Goal: Transaction & Acquisition: Subscribe to service/newsletter

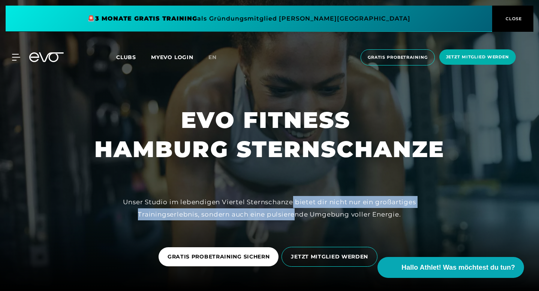
drag, startPoint x: 294, startPoint y: 203, endPoint x: 293, endPoint y: 219, distance: 16.2
click at [293, 218] on div "Unser Studio im lebendigen Viertel Sternschanze bietet dir nicht nur ein großar…" at bounding box center [269, 208] width 337 height 24
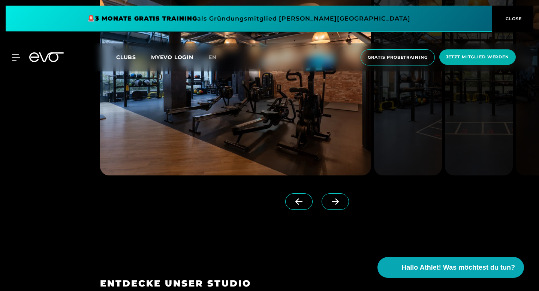
scroll to position [664, 0]
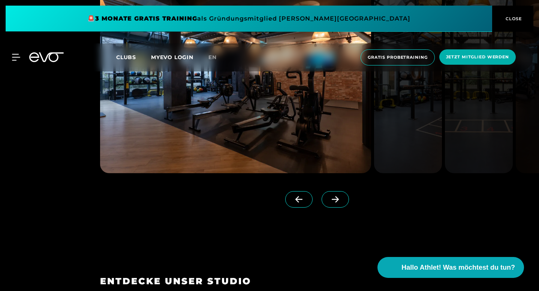
click at [342, 203] on icon at bounding box center [335, 199] width 13 height 7
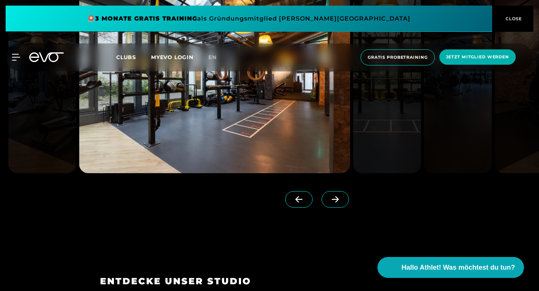
click at [342, 203] on icon at bounding box center [335, 199] width 13 height 7
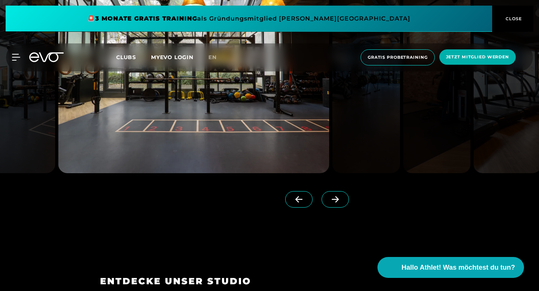
click at [342, 203] on icon at bounding box center [335, 199] width 13 height 7
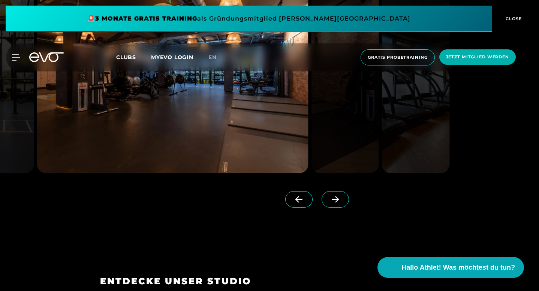
click at [342, 203] on icon at bounding box center [335, 199] width 13 height 7
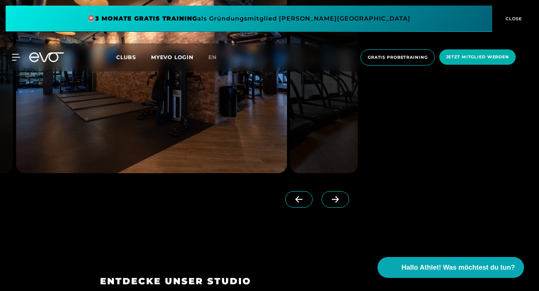
click at [342, 203] on icon at bounding box center [335, 199] width 13 height 7
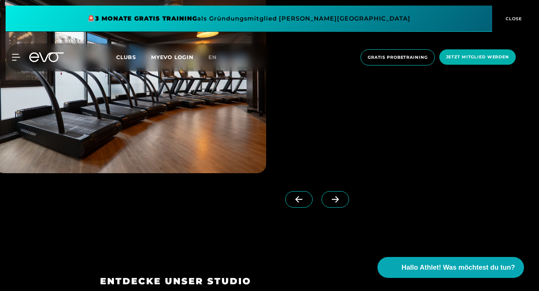
click at [342, 203] on icon at bounding box center [335, 199] width 13 height 7
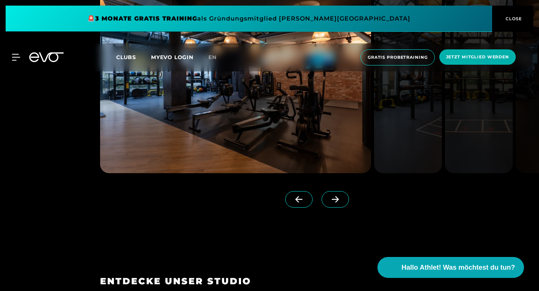
click at [342, 203] on icon at bounding box center [335, 199] width 13 height 7
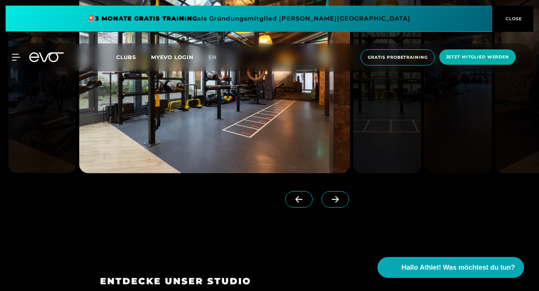
click at [342, 203] on icon at bounding box center [335, 199] width 13 height 7
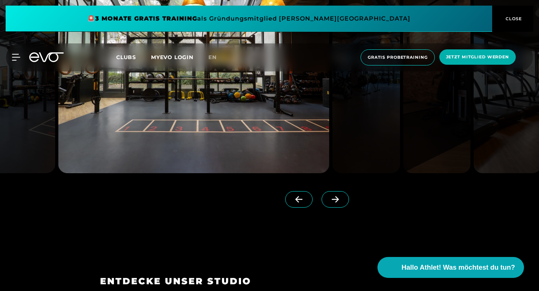
click at [342, 203] on icon at bounding box center [335, 199] width 13 height 7
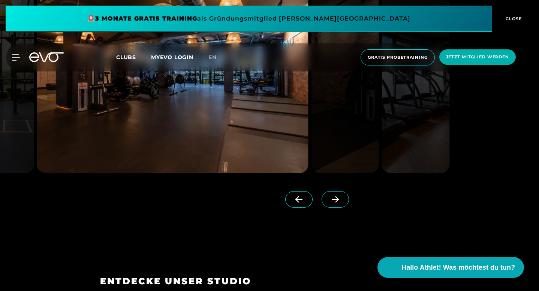
click at [342, 203] on icon at bounding box center [335, 199] width 13 height 7
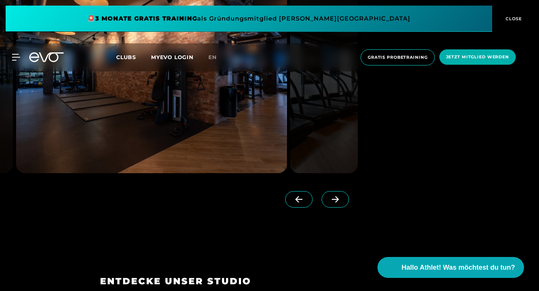
click at [342, 203] on icon at bounding box center [335, 199] width 13 height 7
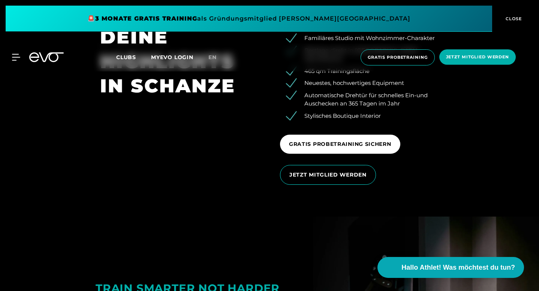
scroll to position [1087, 0]
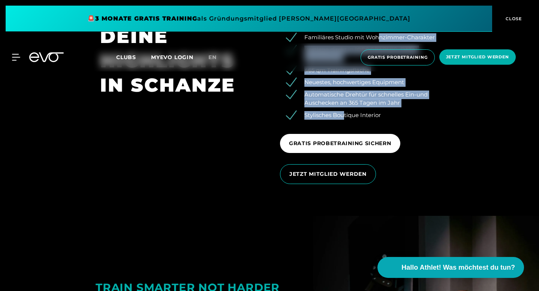
drag, startPoint x: 377, startPoint y: 163, endPoint x: 345, endPoint y: 234, distance: 77.8
click at [345, 120] on ul "Familiäres Studio mit Wohnzimmer-Charakter Bestlage direkt in [GEOGRAPHIC_DATA]…" at bounding box center [359, 76] width 159 height 86
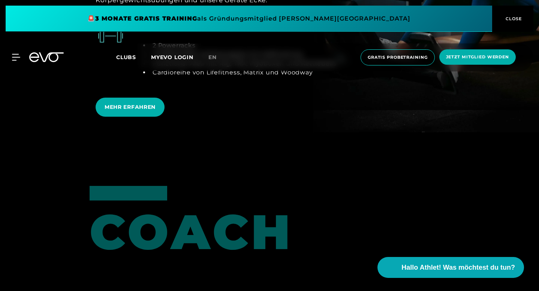
scroll to position [1495, 0]
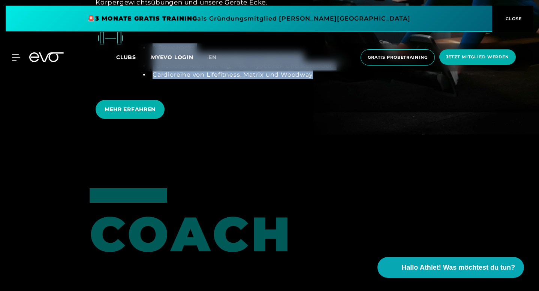
drag, startPoint x: 152, startPoint y: 201, endPoint x: 151, endPoint y: 157, distance: 43.5
click at [151, 88] on div "2 Powerracks Umfassendes Geräteangebot für Krafttraining Functional Area mit Ri…" at bounding box center [240, 61] width 193 height 54
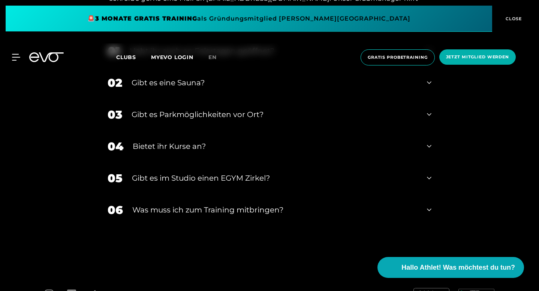
scroll to position [2377, 0]
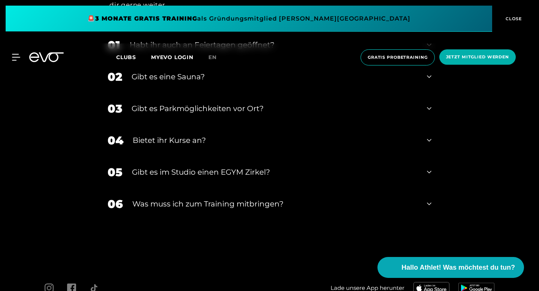
click at [132, 82] on div "Gibt es eine Sauna?" at bounding box center [275, 76] width 286 height 11
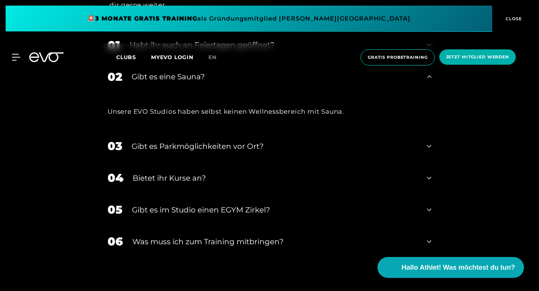
click at [130, 51] on div "Habt ihr auch an Feiertagen geöffnet?" at bounding box center [274, 44] width 288 height 11
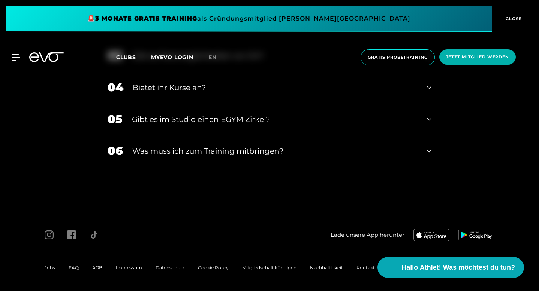
scroll to position [2563, 0]
click at [133, 93] on div "Bietet ihr Kurse an?" at bounding box center [275, 87] width 285 height 11
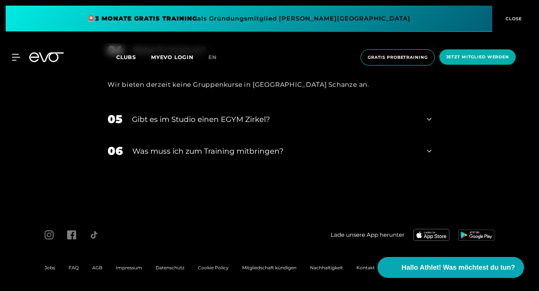
scroll to position [2662, 0]
click at [132, 157] on div "Was muss ich zum Training mitbringen?" at bounding box center [274, 151] width 285 height 11
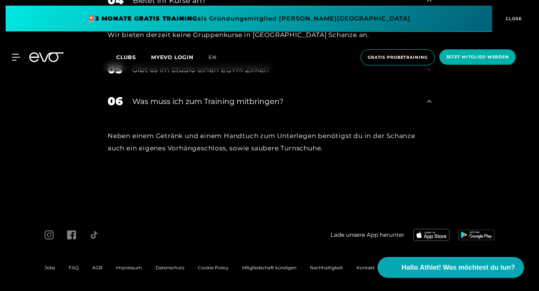
click at [132, 75] on div "Gibt es im Studio einen EGYM Zirkel?" at bounding box center [275, 69] width 286 height 11
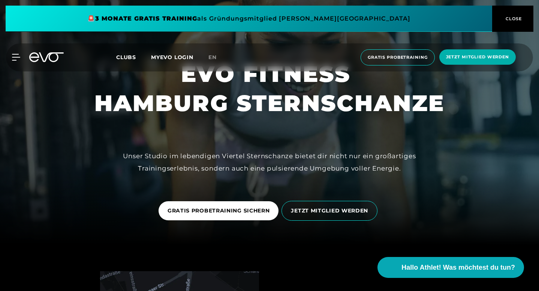
scroll to position [0, 0]
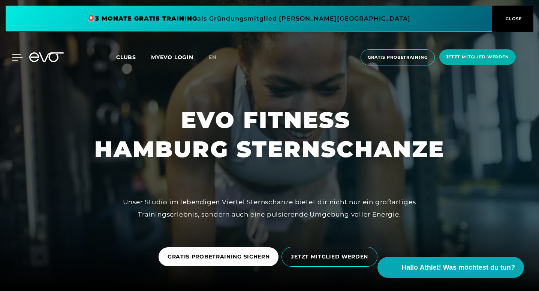
click at [15, 57] on icon at bounding box center [17, 57] width 11 height 7
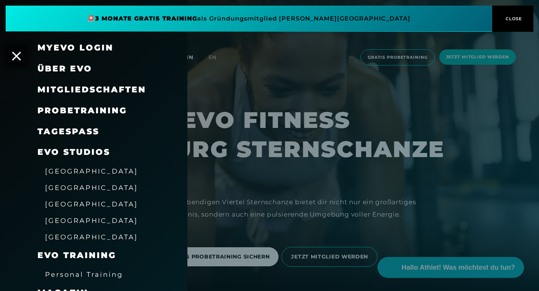
click at [314, 79] on div at bounding box center [269, 145] width 539 height 291
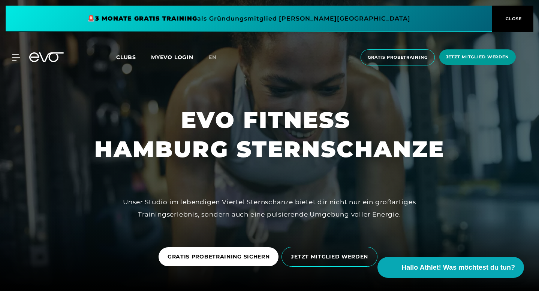
click at [489, 58] on span "Jetzt Mitglied werden" at bounding box center [477, 57] width 63 height 6
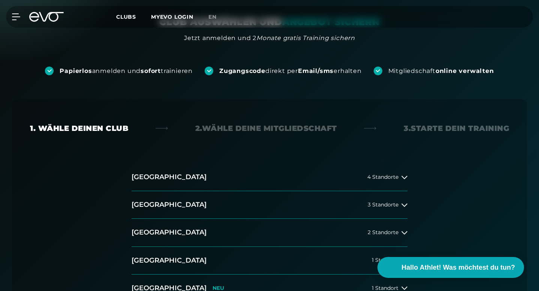
scroll to position [96, 0]
click at [174, 164] on button "[GEOGRAPHIC_DATA] 4 Standorte" at bounding box center [270, 178] width 276 height 28
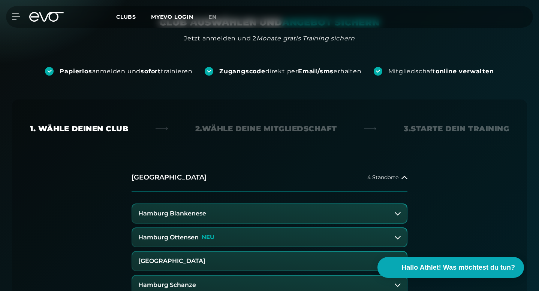
click at [191, 282] on h3 "Hamburg Schanze" at bounding box center [167, 285] width 58 height 7
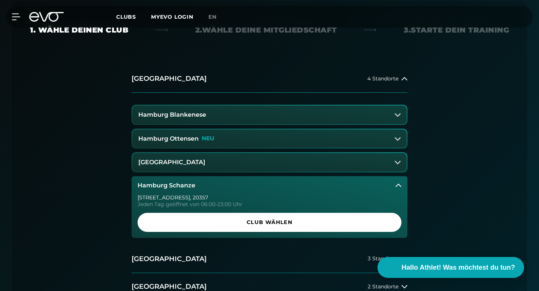
scroll to position [194, 0]
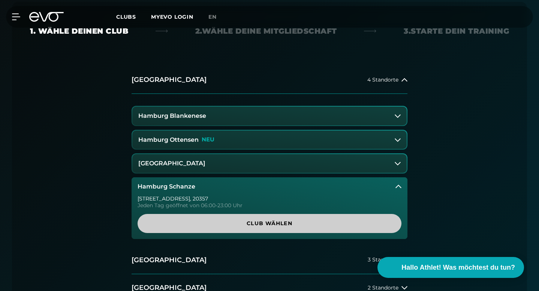
click at [203, 220] on span "Club wählen" at bounding box center [269, 224] width 246 height 8
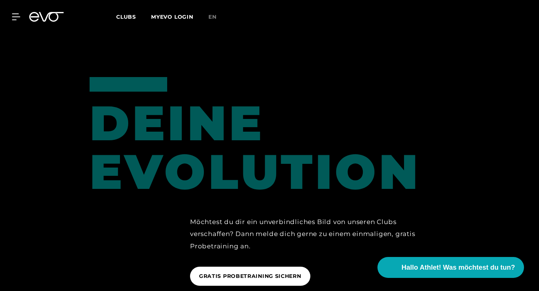
scroll to position [903, 0]
